Goal: Navigation & Orientation: Find specific page/section

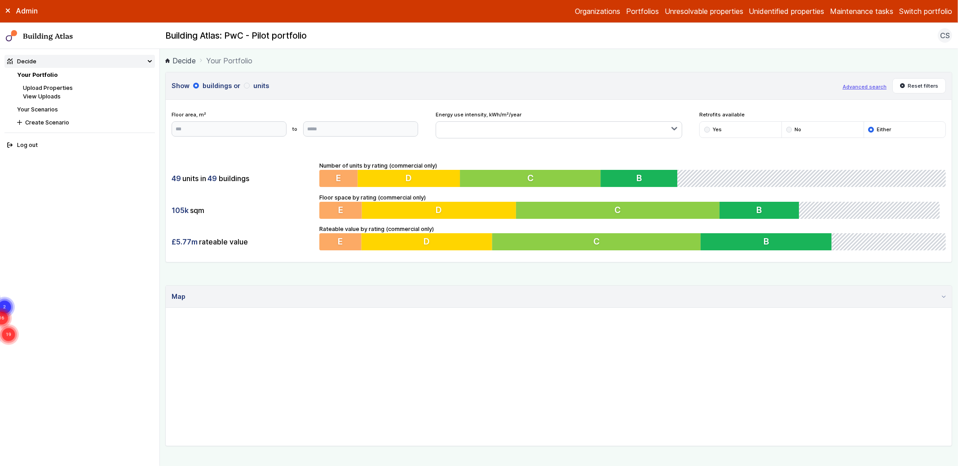
click at [163, 198] on main "Decide Your Portfolio Show buildings or units Advanced search Reset filters Flo…" at bounding box center [559, 257] width 799 height 417
click at [56, 86] on link "Upload Properties" at bounding box center [48, 87] width 50 height 7
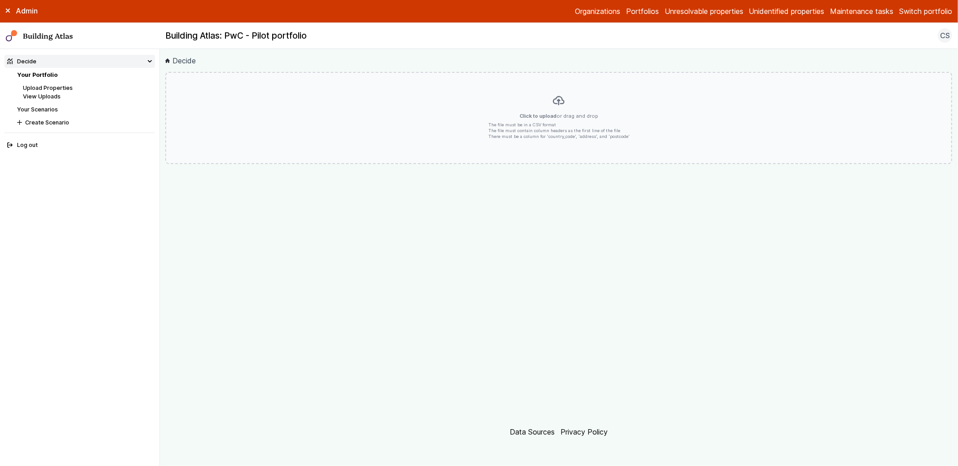
click at [47, 97] on link "View Uploads" at bounding box center [42, 96] width 38 height 7
click at [44, 107] on link "Your Scenarios" at bounding box center [37, 109] width 41 height 7
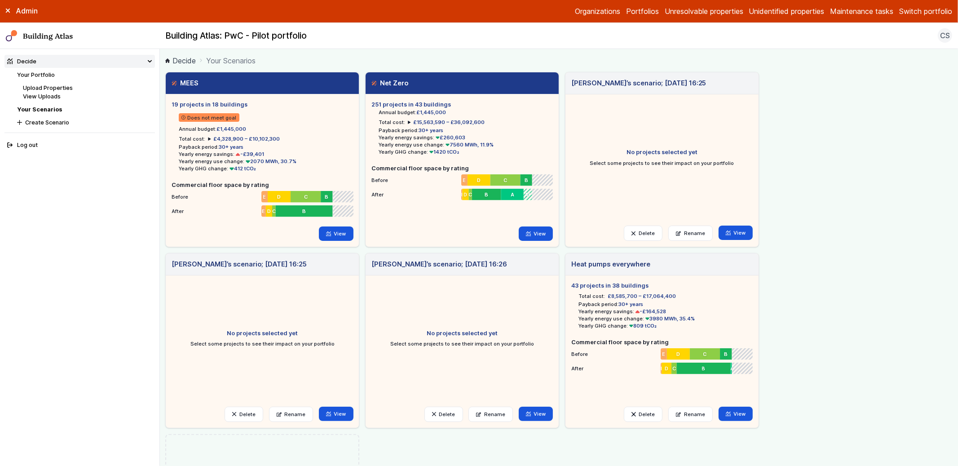
click at [43, 74] on link "Your Portfolio" at bounding box center [36, 74] width 38 height 7
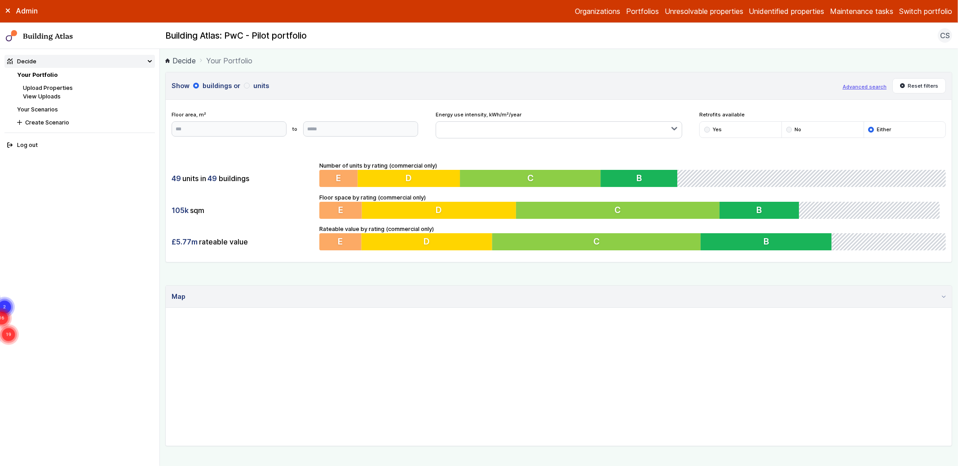
click at [75, 61] on summary "Decide" at bounding box center [79, 61] width 150 height 13
click at [161, 145] on main "Decide Your Portfolio Show buildings or units Advanced search Reset filters Flo…" at bounding box center [559, 257] width 799 height 417
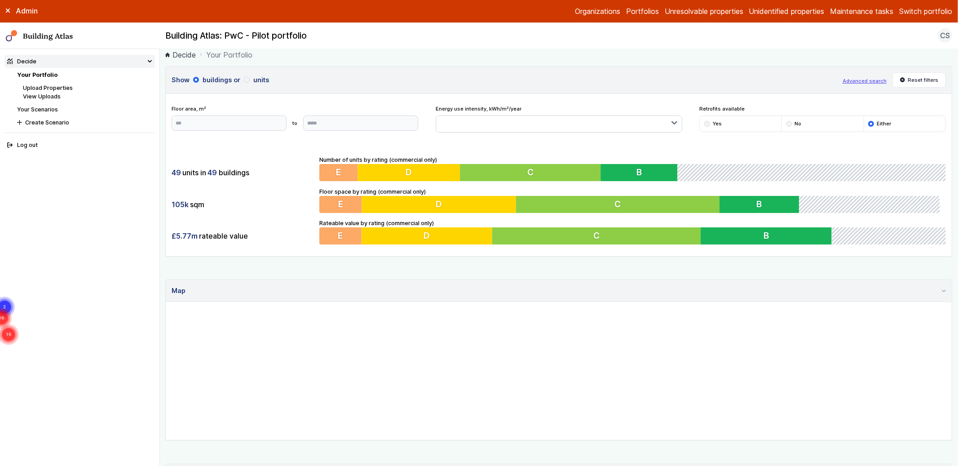
click at [161, 167] on main "Decide Your Portfolio Show buildings or units Advanced search Reset filters Flo…" at bounding box center [559, 257] width 799 height 417
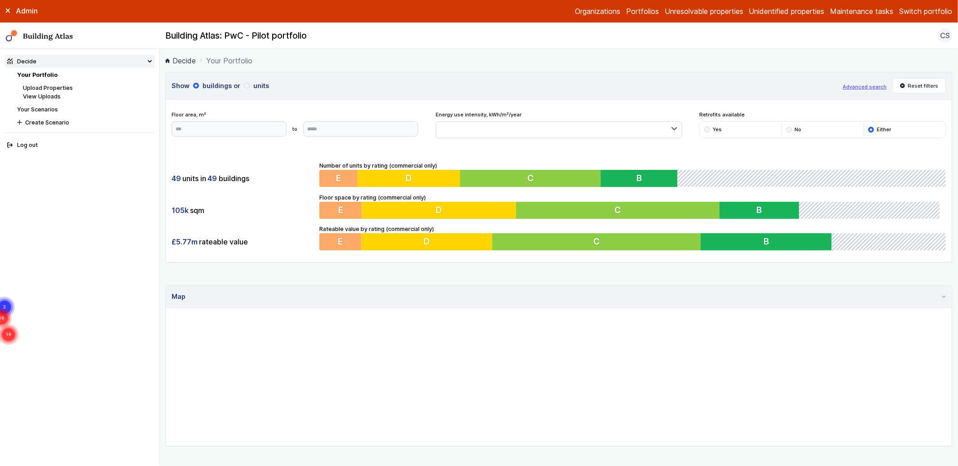
click at [161, 167] on main "Decide Your Portfolio Show buildings or units Advanced search Reset filters Flo…" at bounding box center [559, 257] width 799 height 417
click at [161, 169] on main "Decide Your Portfolio Show buildings or units Advanced search Reset filters Flo…" at bounding box center [559, 257] width 799 height 417
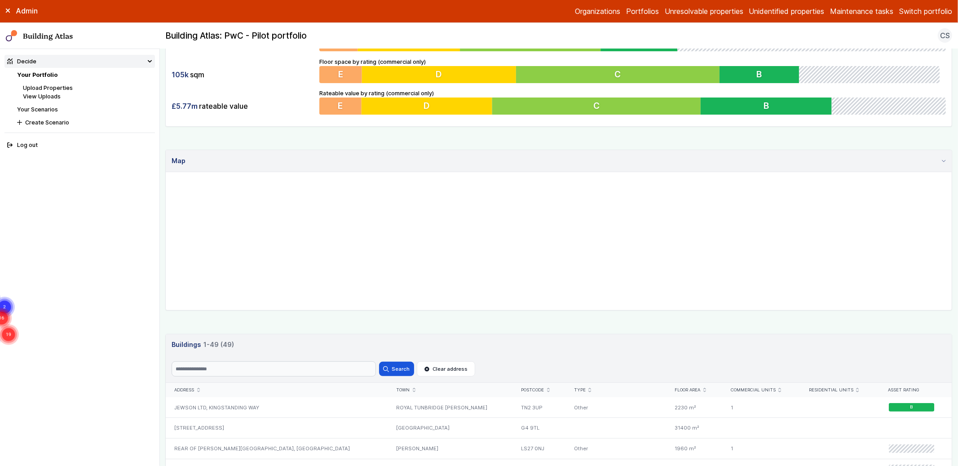
scroll to position [361, 0]
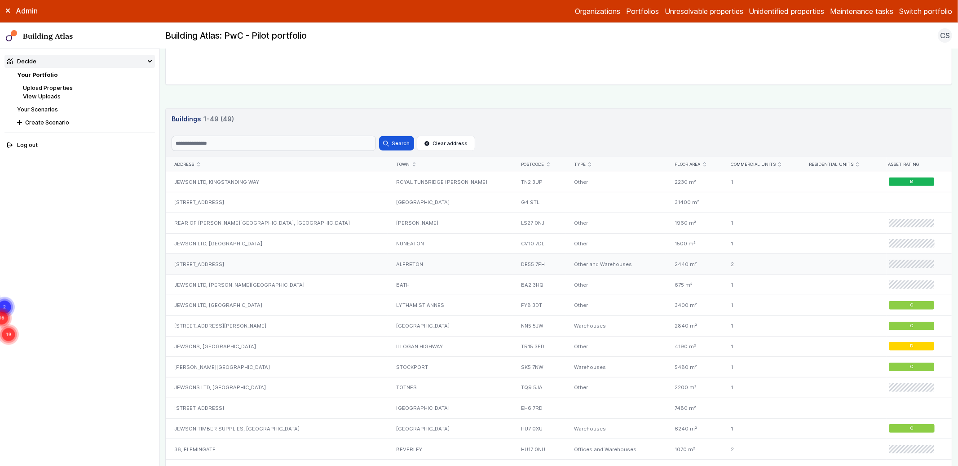
click at [258, 265] on div "[STREET_ADDRESS]" at bounding box center [277, 264] width 222 height 21
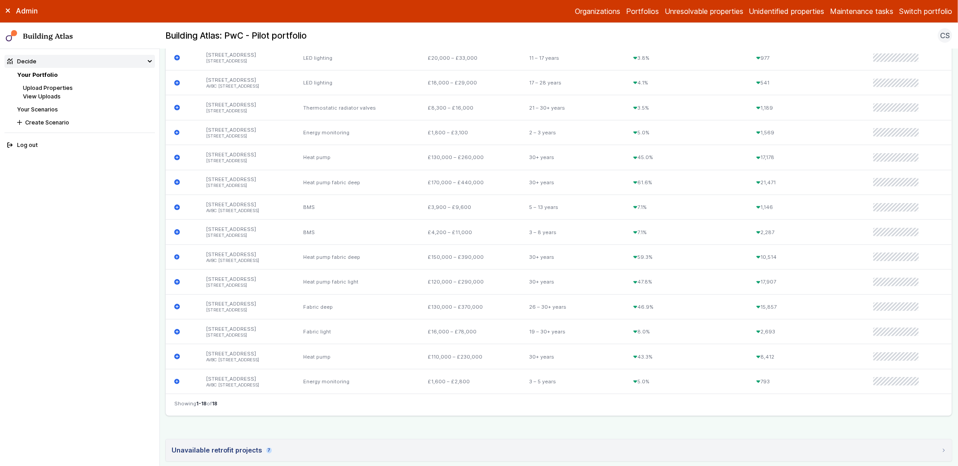
scroll to position [170, 0]
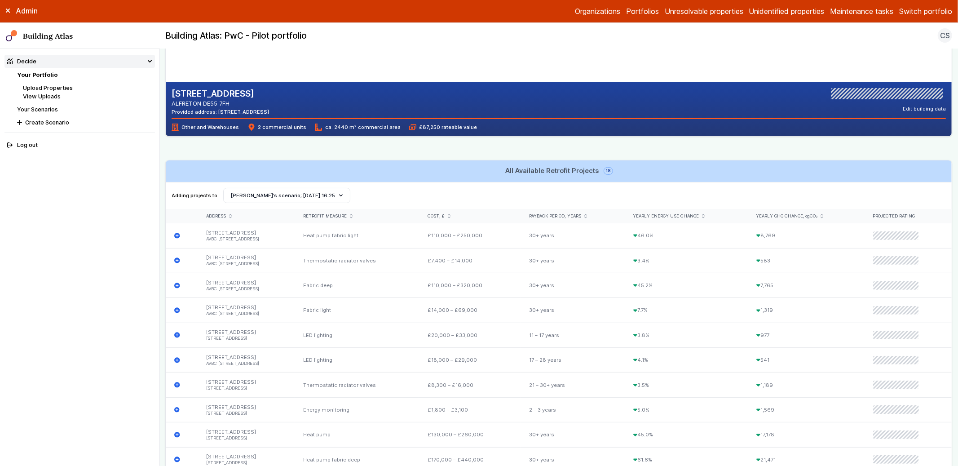
click at [455, 176] on link "All Available Retrofit Projects 18" at bounding box center [559, 171] width 786 height 22
click at [540, 169] on h3 "All Available Retrofit Projects 18" at bounding box center [558, 171] width 107 height 10
click at [517, 170] on h3 "All Available Retrofit Projects 18" at bounding box center [558, 171] width 107 height 10
click at [439, 169] on link "All Available Retrofit Projects 18" at bounding box center [559, 171] width 786 height 22
click at [429, 198] on div "Adding projects to Create Scenario [PERSON_NAME]’s scenario; [DATE] 16:25 [PERS…" at bounding box center [559, 195] width 774 height 15
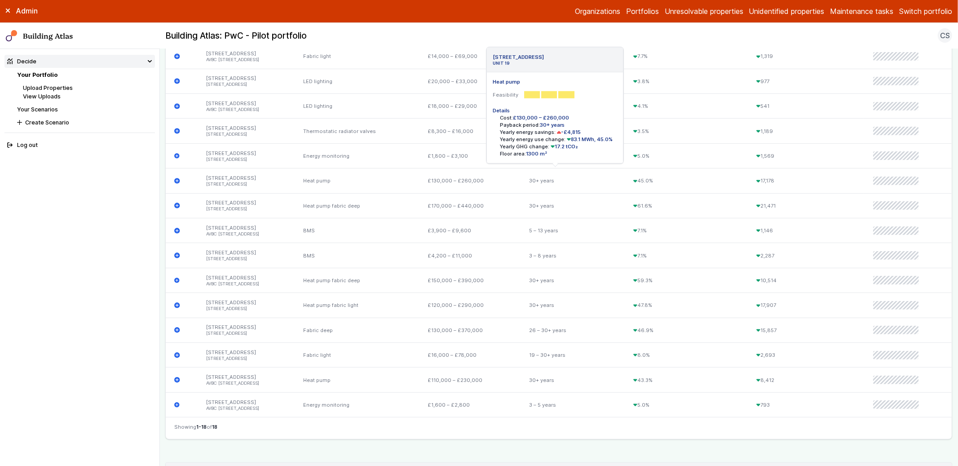
scroll to position [620, 0]
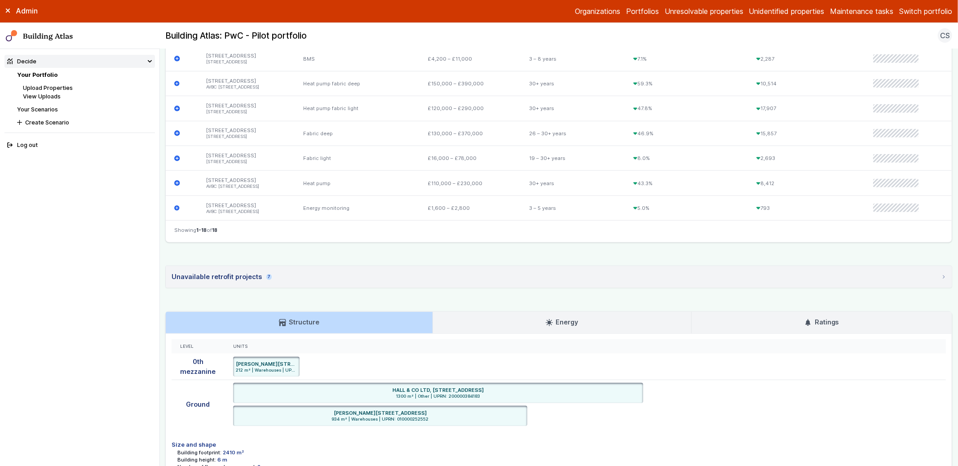
click at [328, 275] on summary "Unavailable retrofit projects 7" at bounding box center [559, 277] width 786 height 22
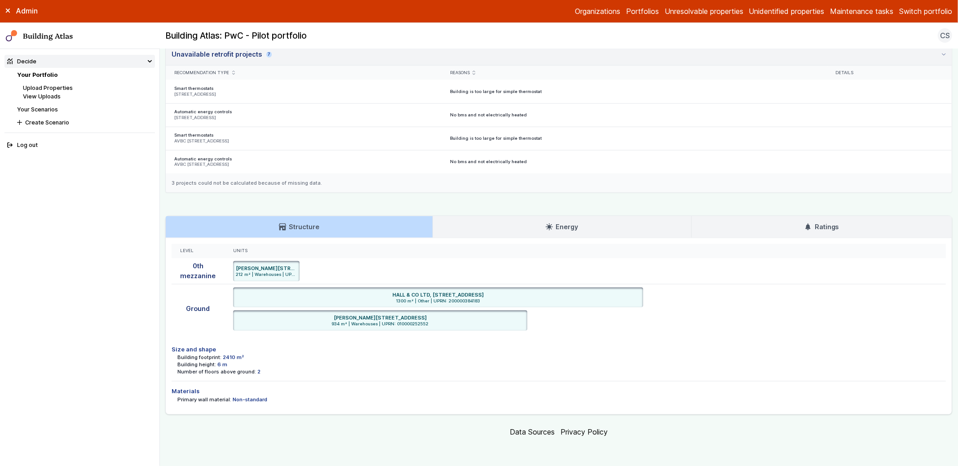
scroll to position [0, 0]
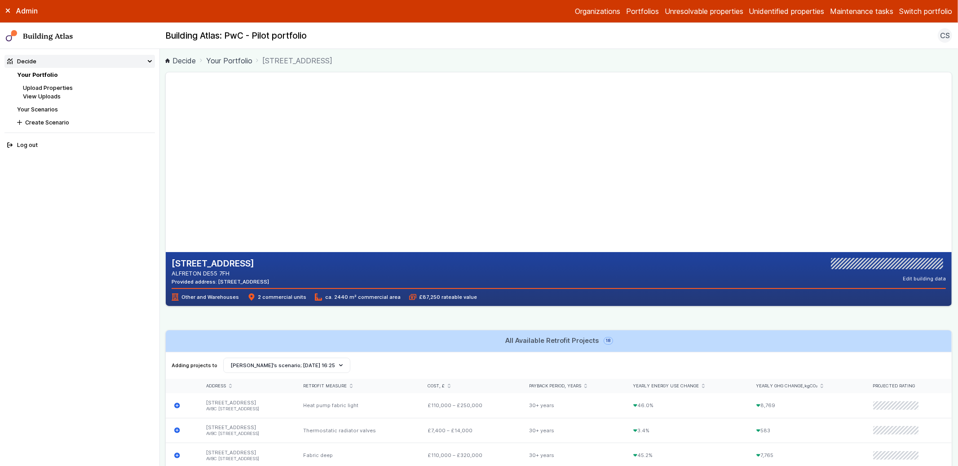
click at [160, 179] on main "Decide Your Portfolio [STREET_ADDRESS] [STREET_ADDRESS] ALFRETON DE55 7FH Provi…" at bounding box center [559, 257] width 799 height 417
click at [160, 185] on main "Decide Your Portfolio [STREET_ADDRESS] [STREET_ADDRESS] ALFRETON DE55 7FH Provi…" at bounding box center [559, 257] width 799 height 417
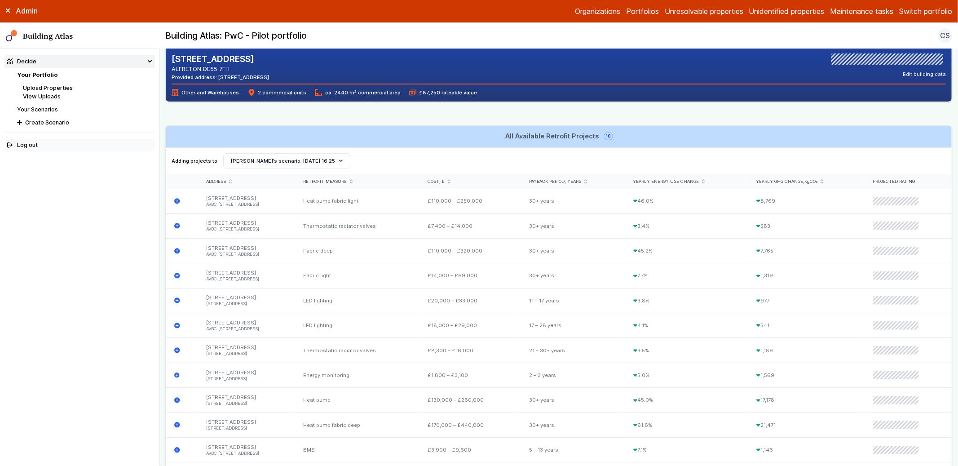
scroll to position [153, 0]
